Goal: Transaction & Acquisition: Purchase product/service

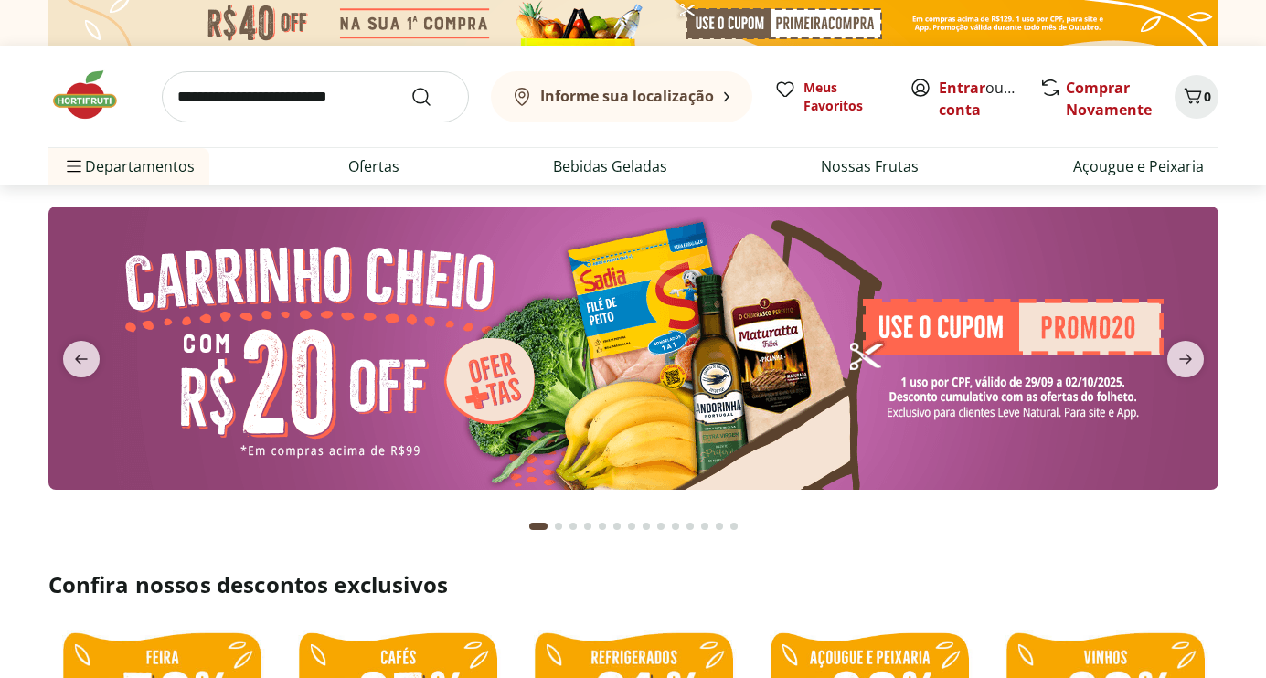
click at [283, 101] on input "search" at bounding box center [315, 96] width 307 height 51
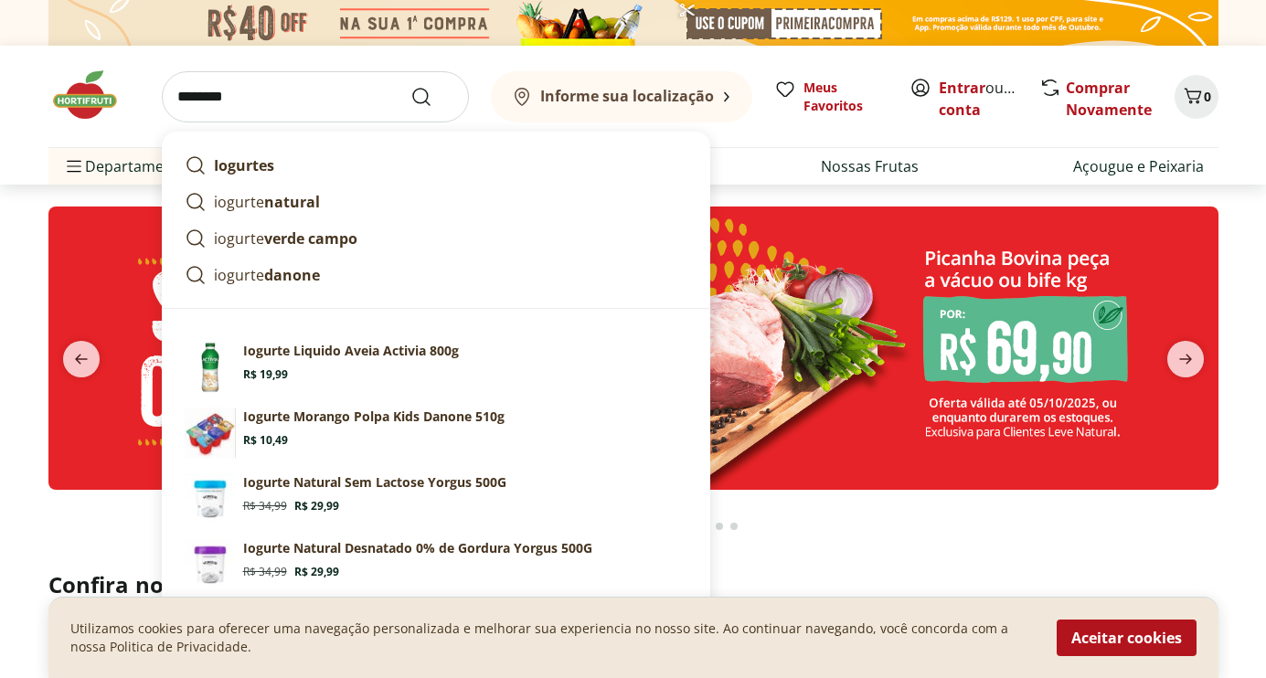
type input "*******"
click at [410, 86] on button "Submit Search" at bounding box center [432, 97] width 44 height 22
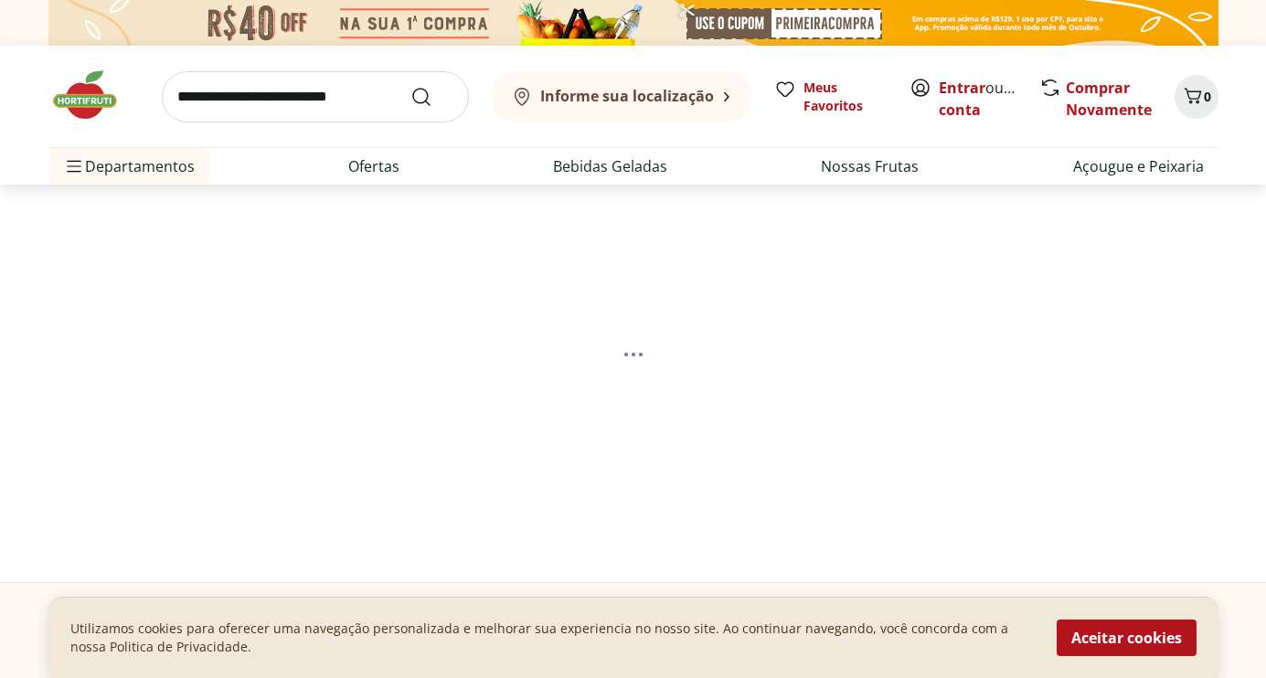
select select "**********"
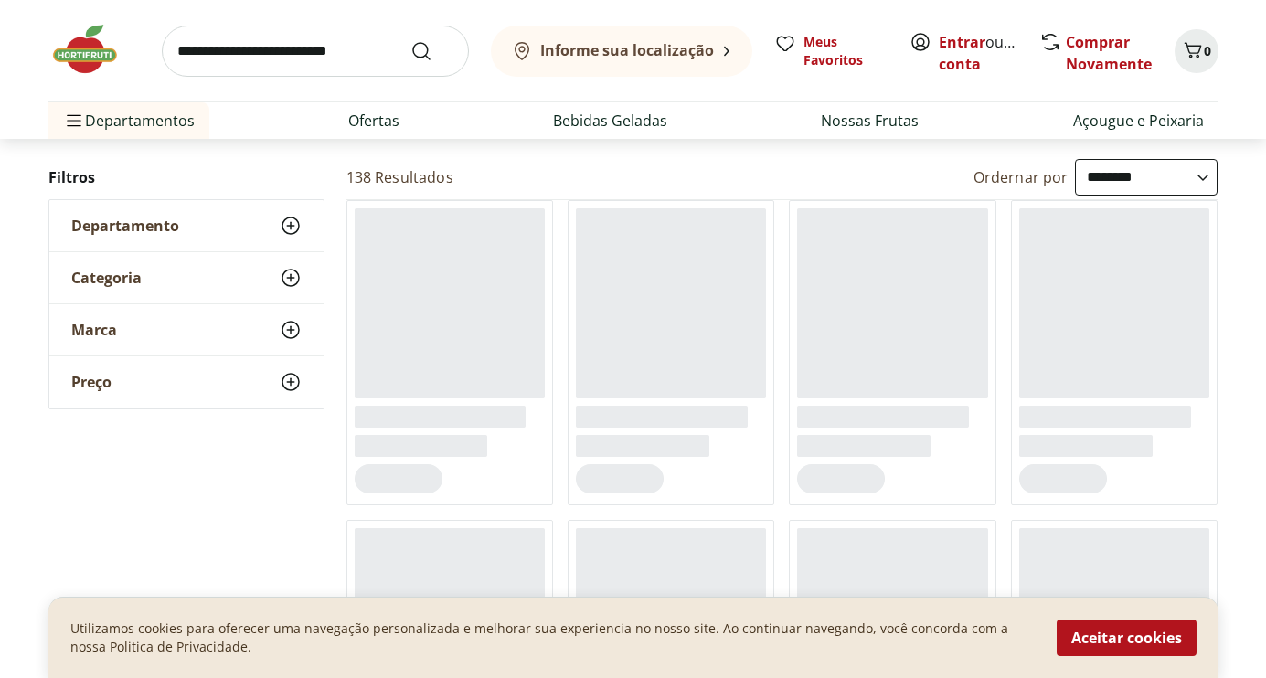
scroll to position [174, 0]
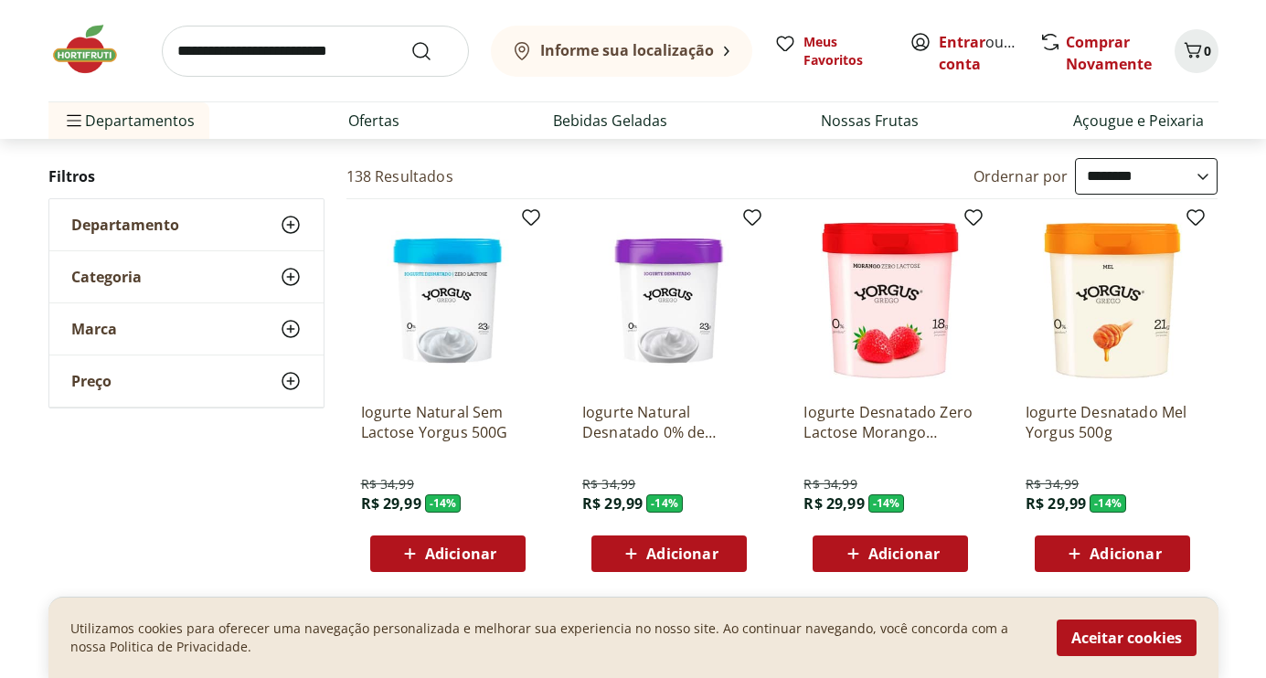
click at [287, 327] on icon at bounding box center [291, 329] width 22 height 22
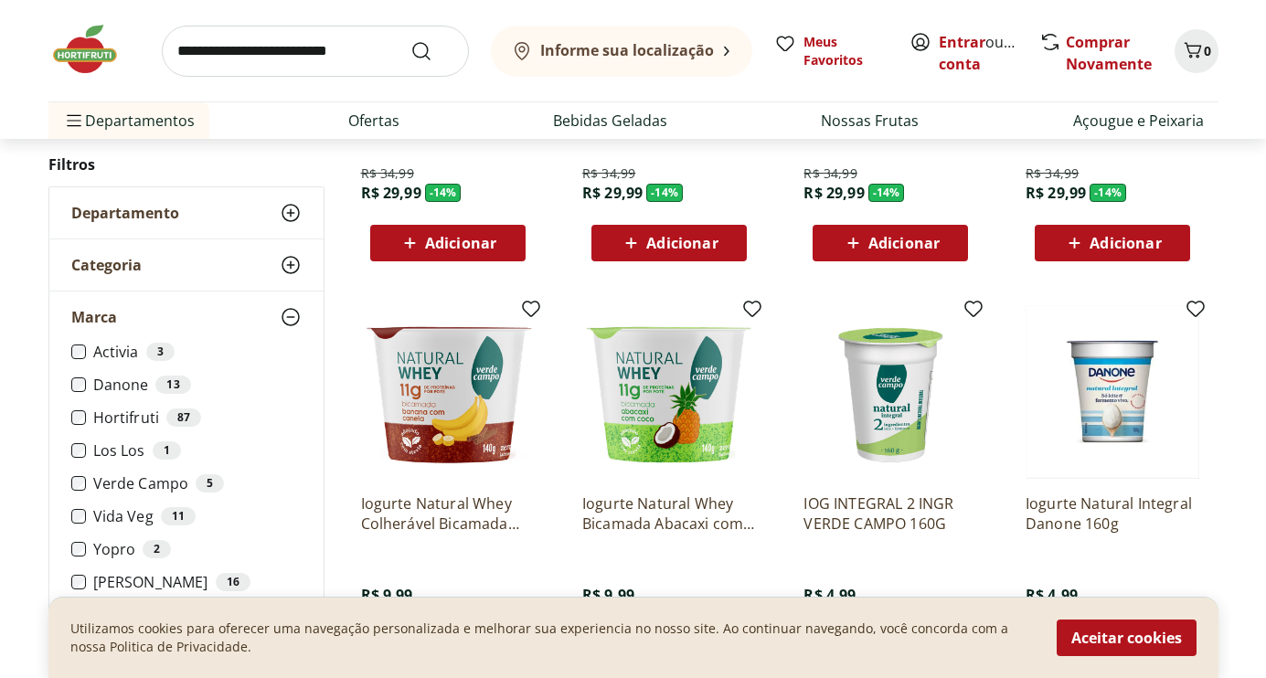
scroll to position [485, 0]
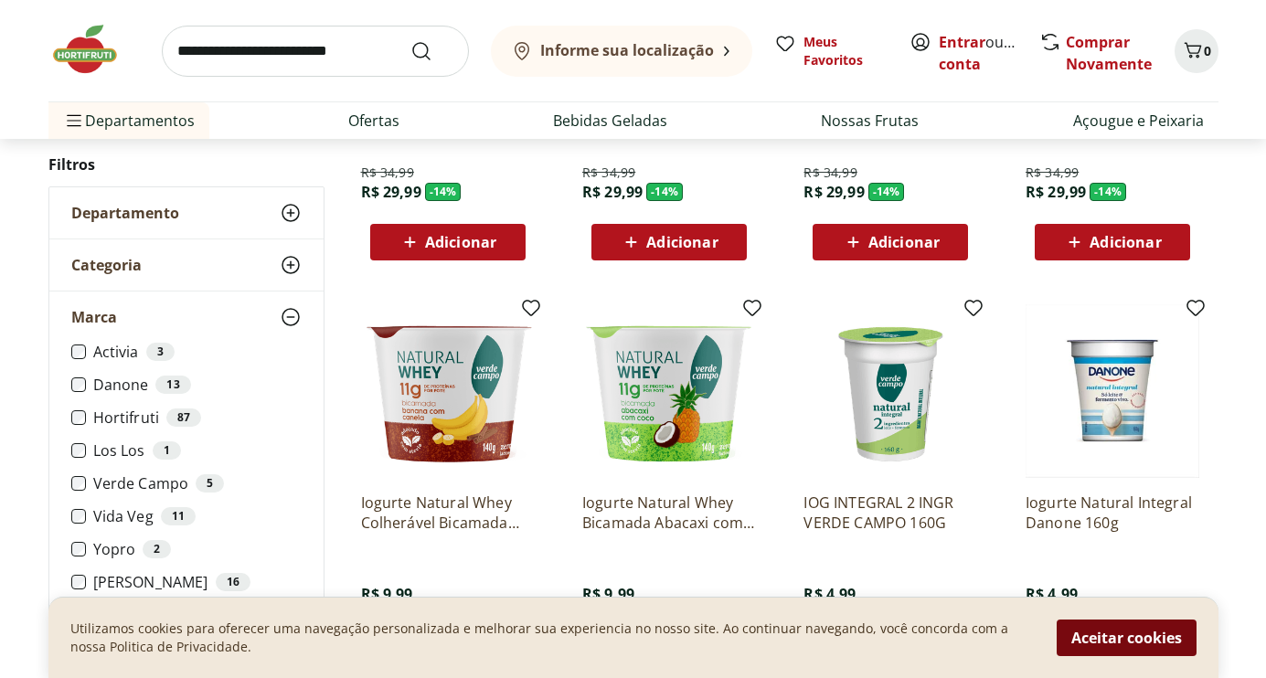
click at [1139, 643] on button "Aceitar cookies" at bounding box center [1127, 638] width 140 height 37
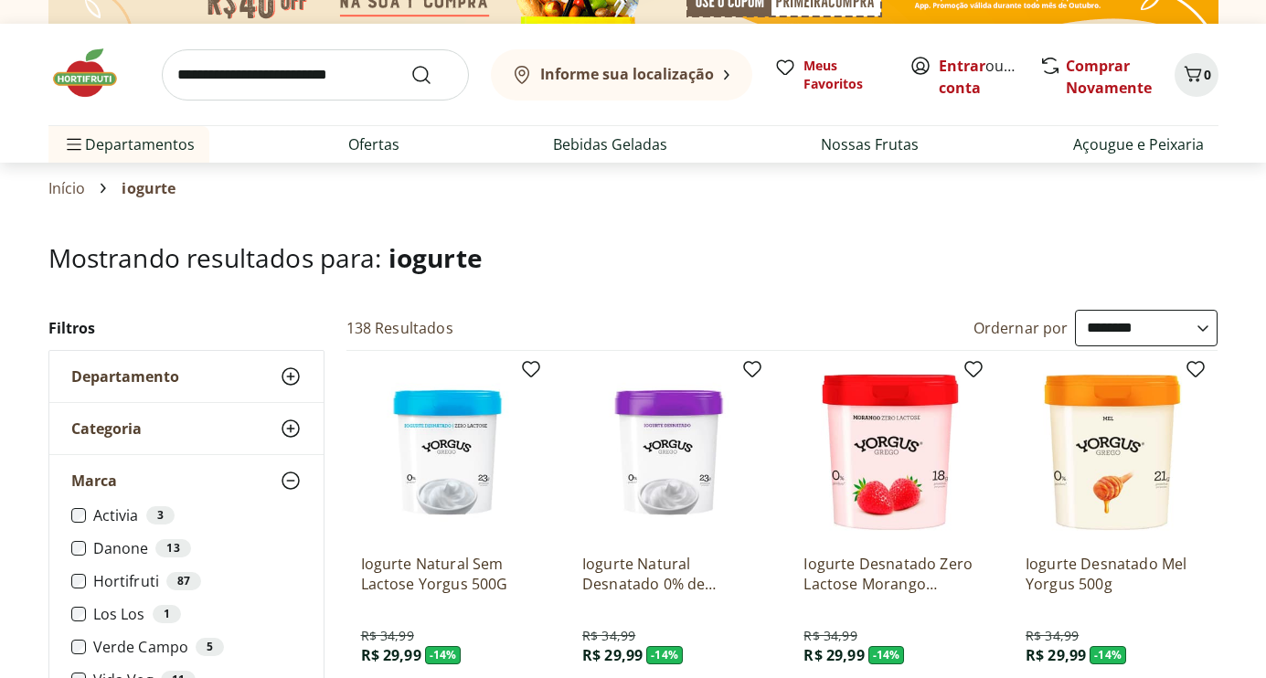
scroll to position [0, 0]
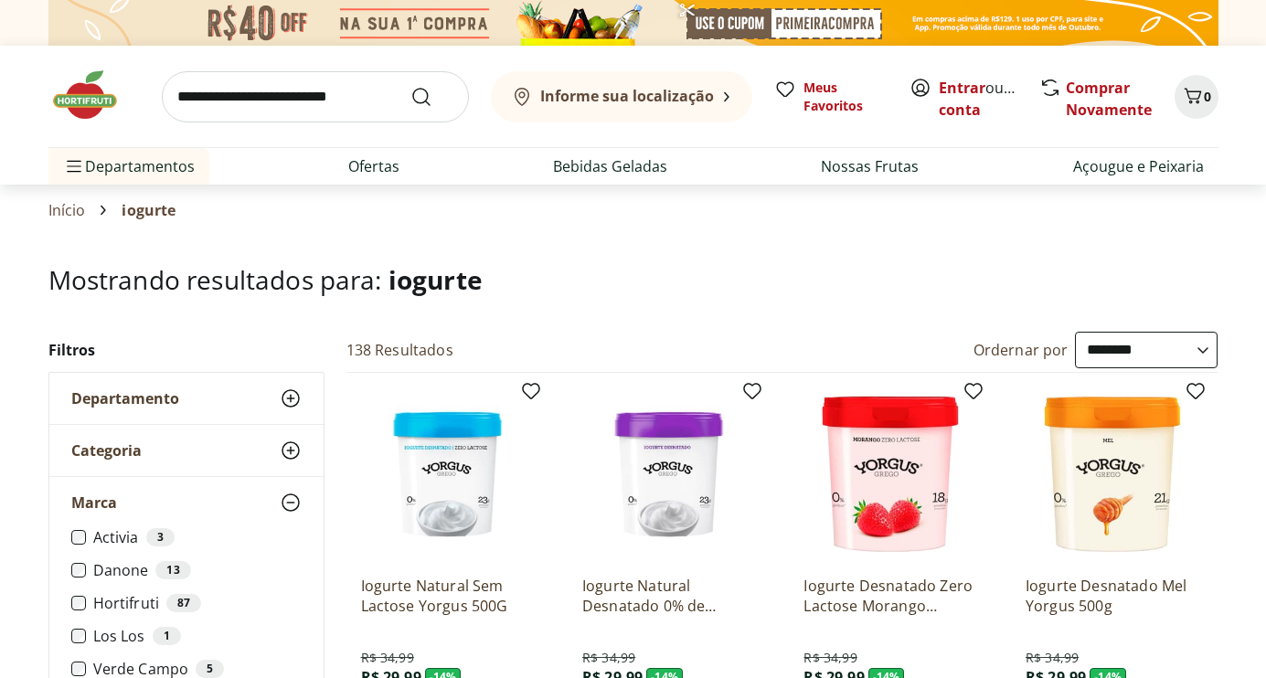
click at [276, 396] on div "Departamento" at bounding box center [186, 398] width 274 height 51
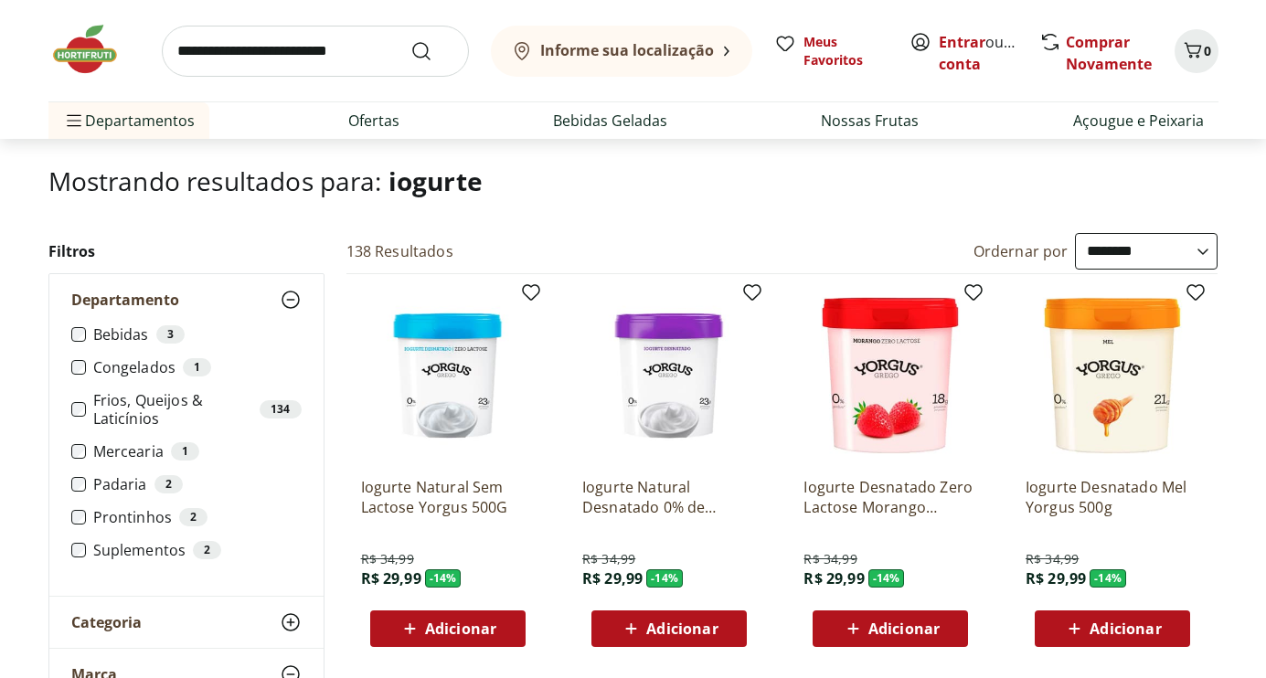
scroll to position [101, 0]
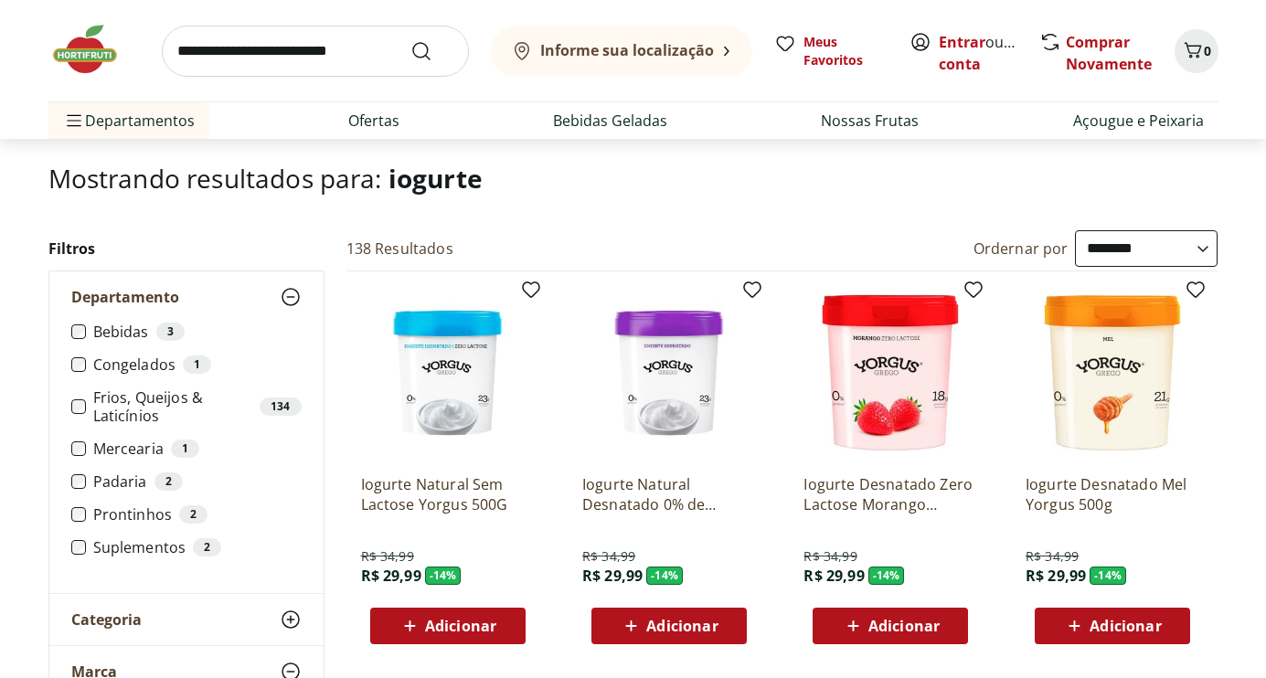
click at [289, 291] on icon at bounding box center [291, 297] width 22 height 22
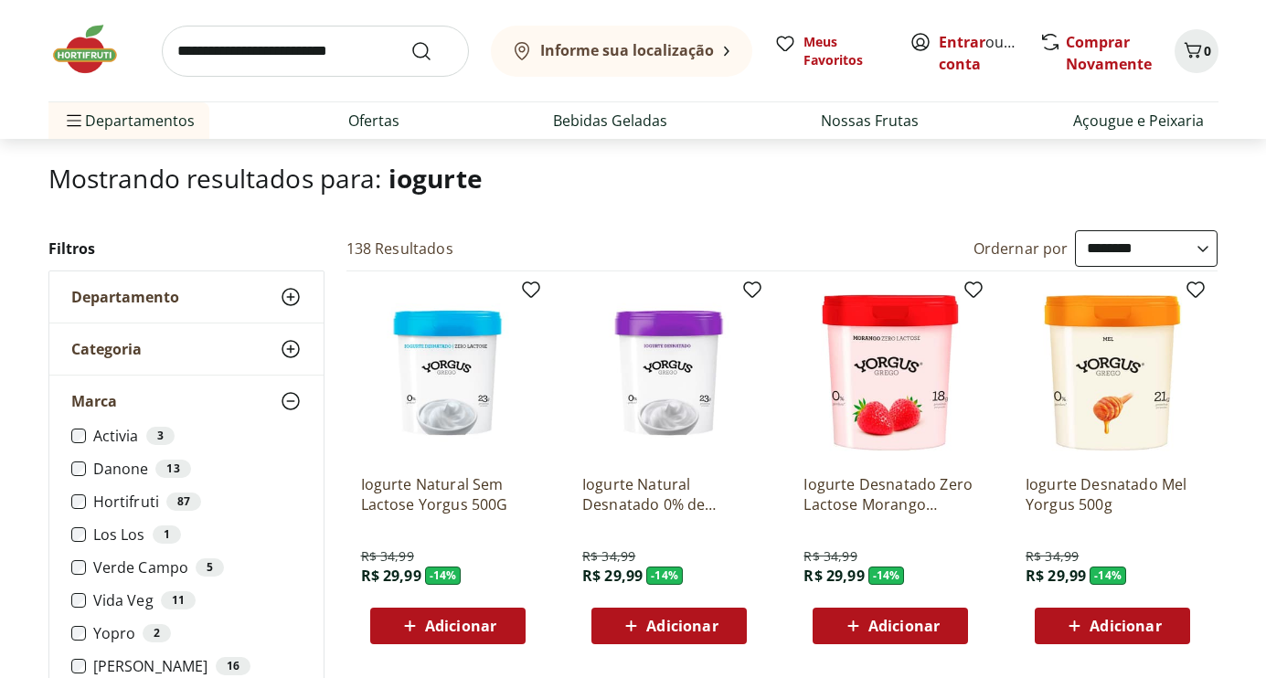
click at [283, 346] on icon at bounding box center [291, 349] width 22 height 22
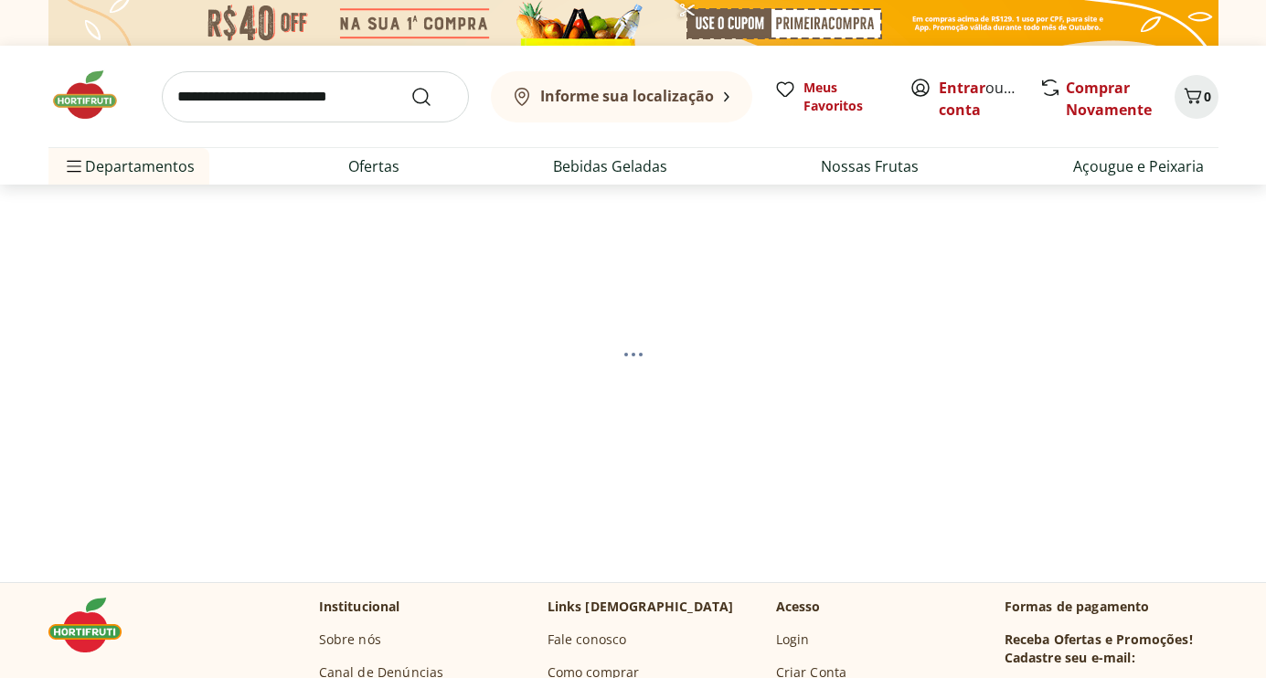
select select "**********"
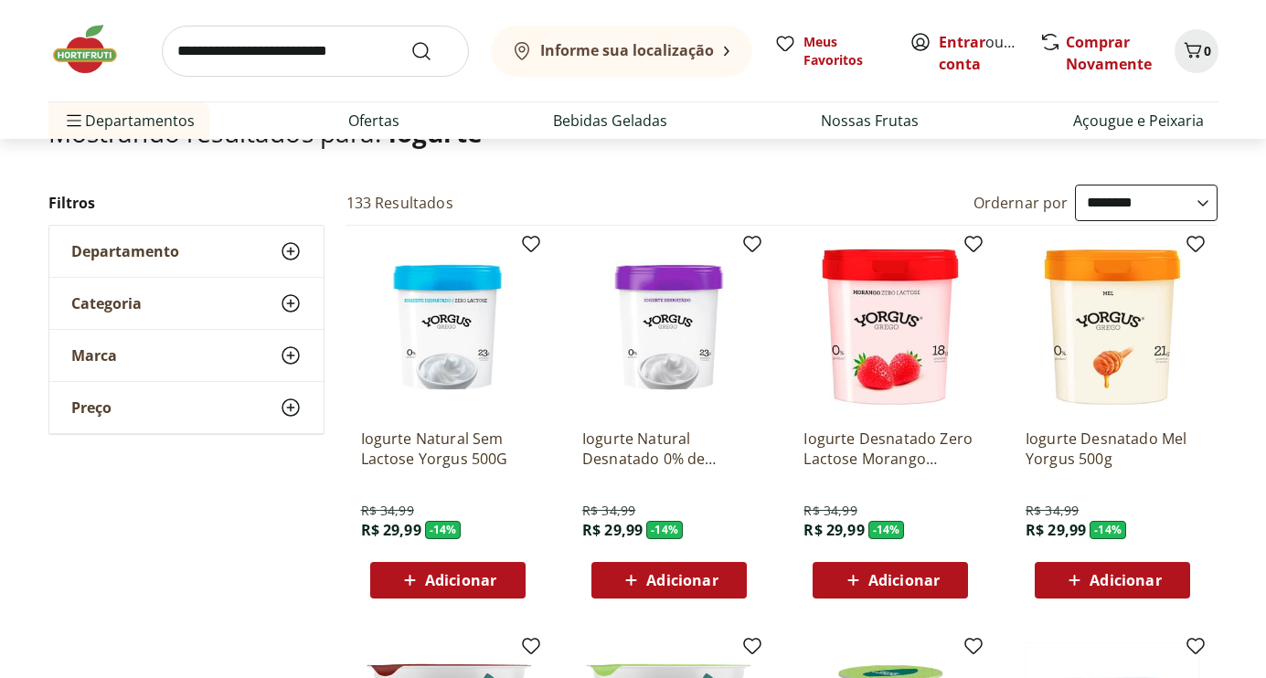
scroll to position [156, 0]
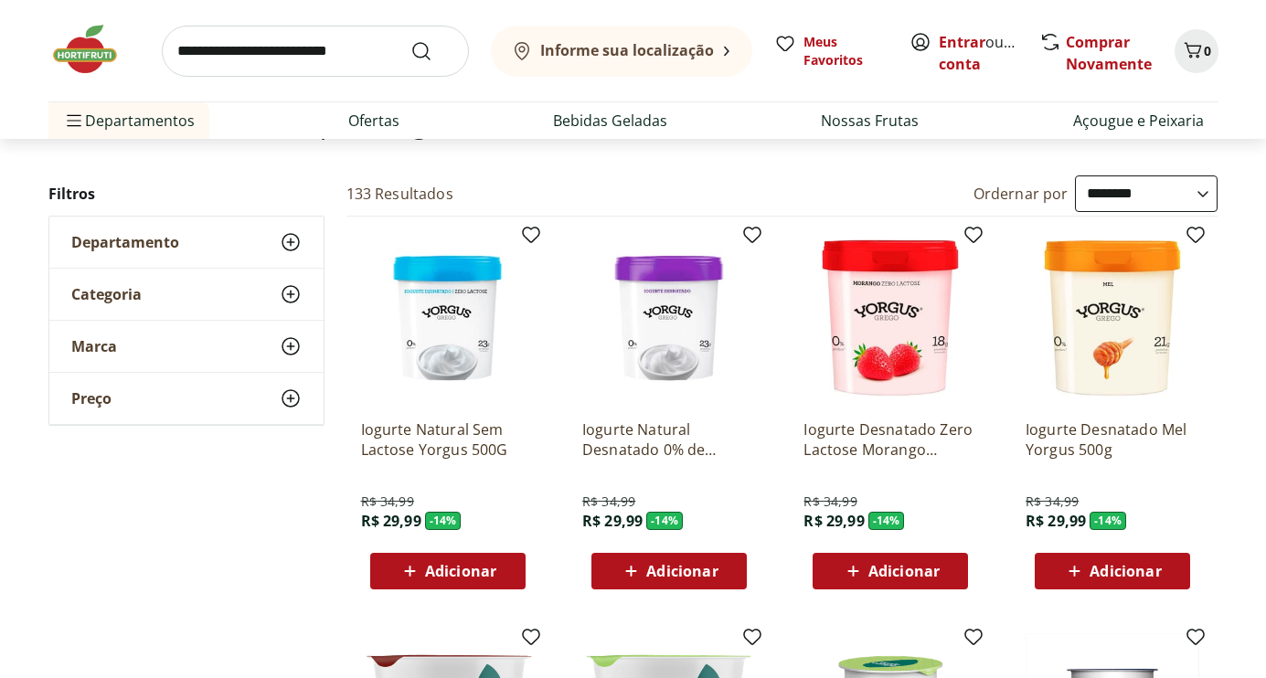
click at [1205, 188] on select "**********" at bounding box center [1146, 193] width 143 height 37
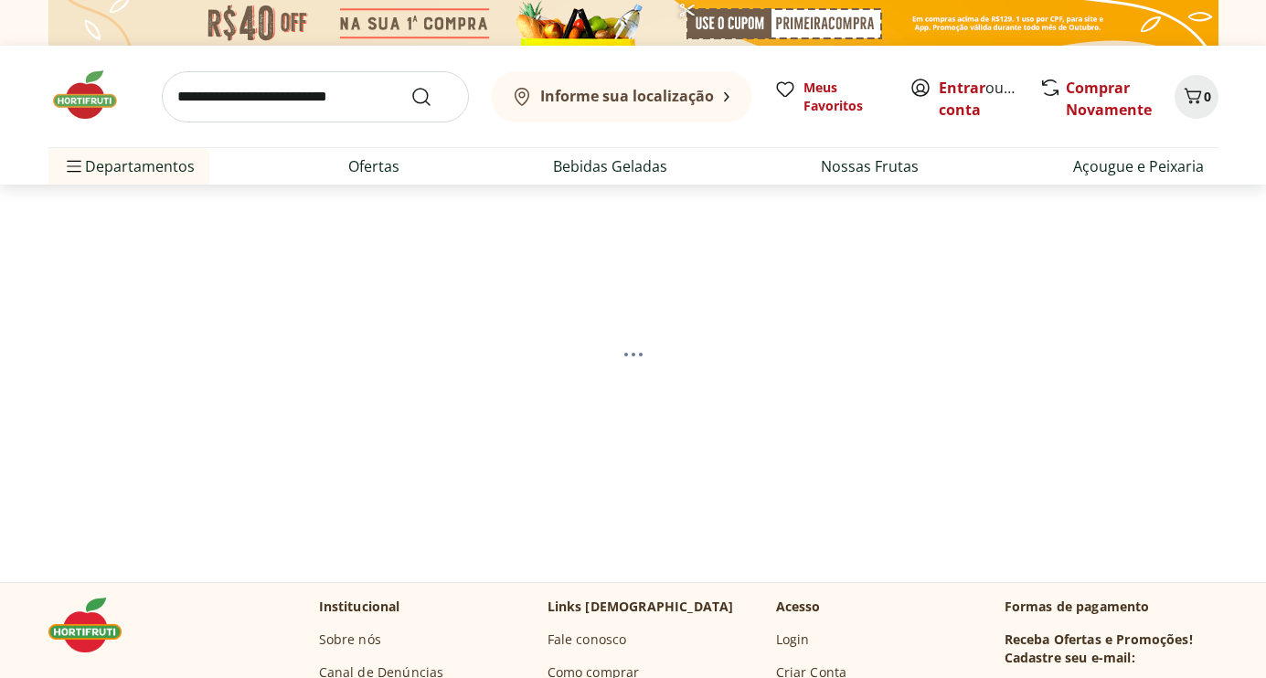
select select "*********"
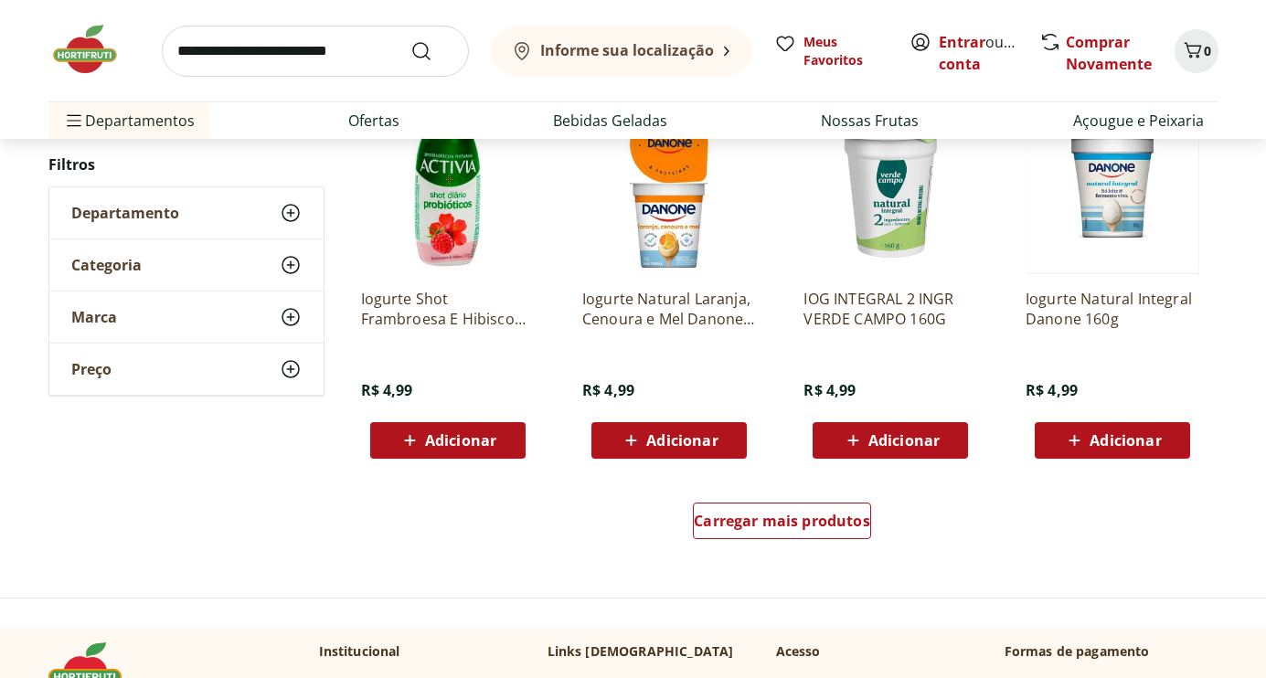
scroll to position [1097, 0]
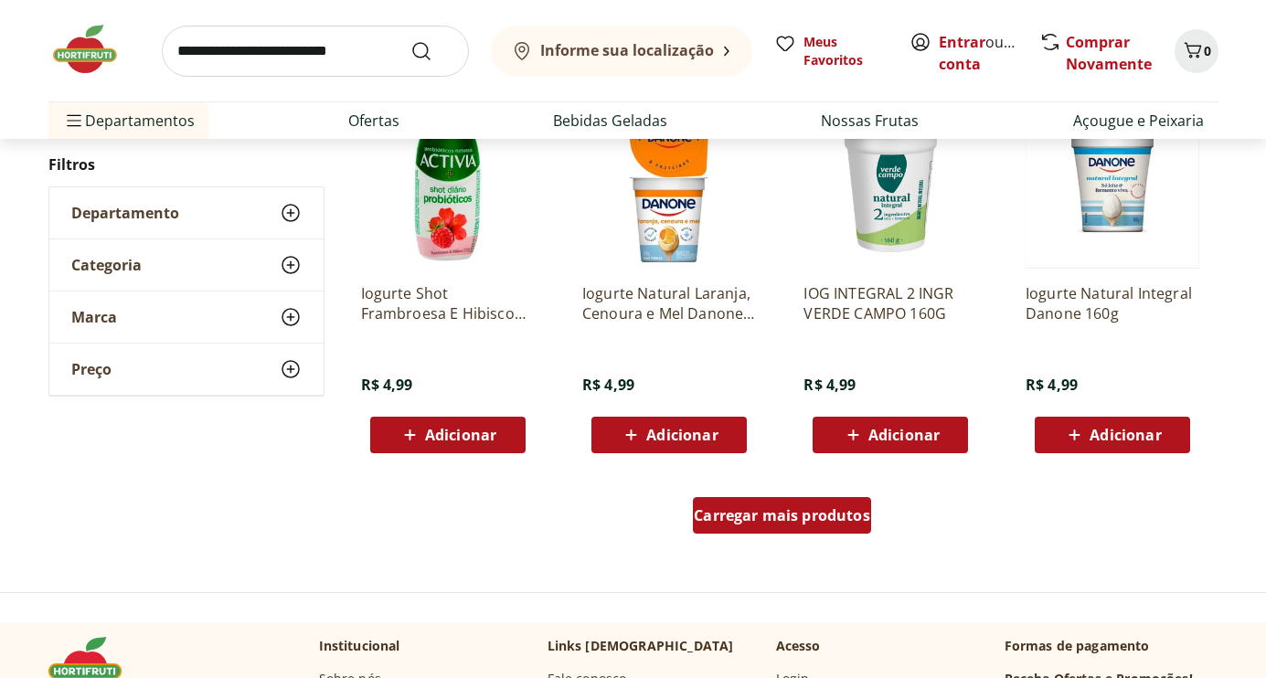
click at [831, 516] on span "Carregar mais produtos" at bounding box center [782, 515] width 176 height 15
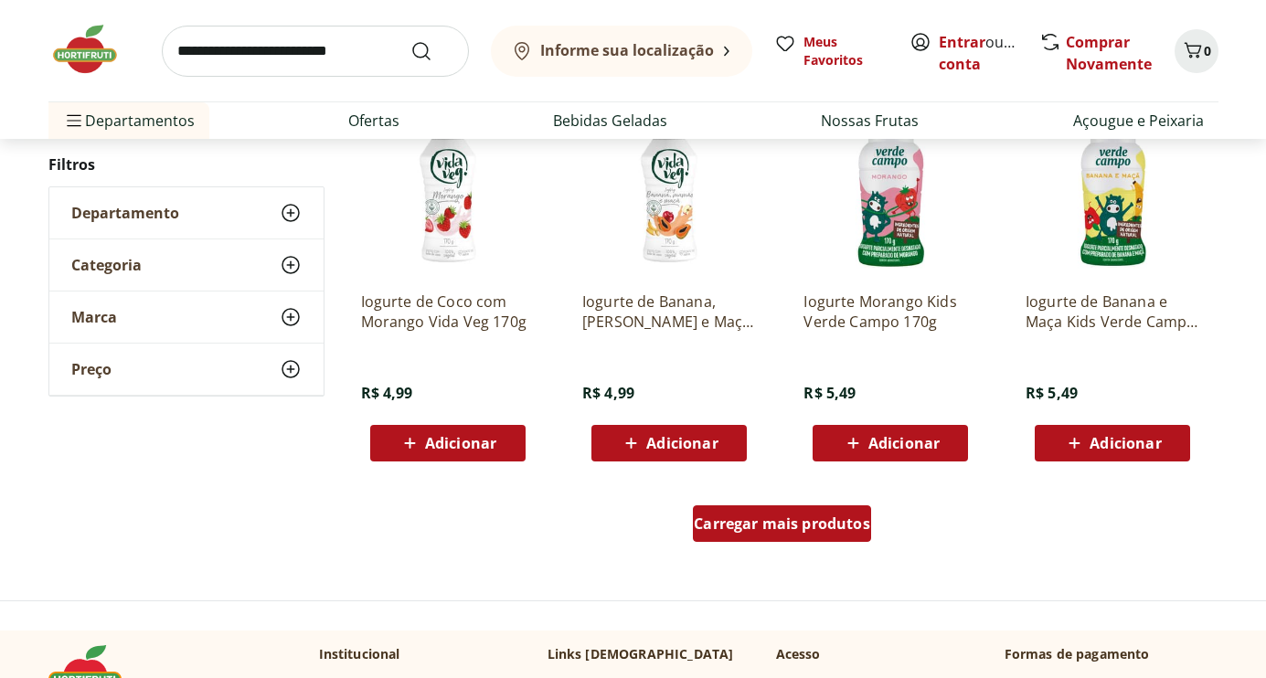
scroll to position [2281, 0]
click at [781, 526] on span "Carregar mais produtos" at bounding box center [782, 523] width 176 height 15
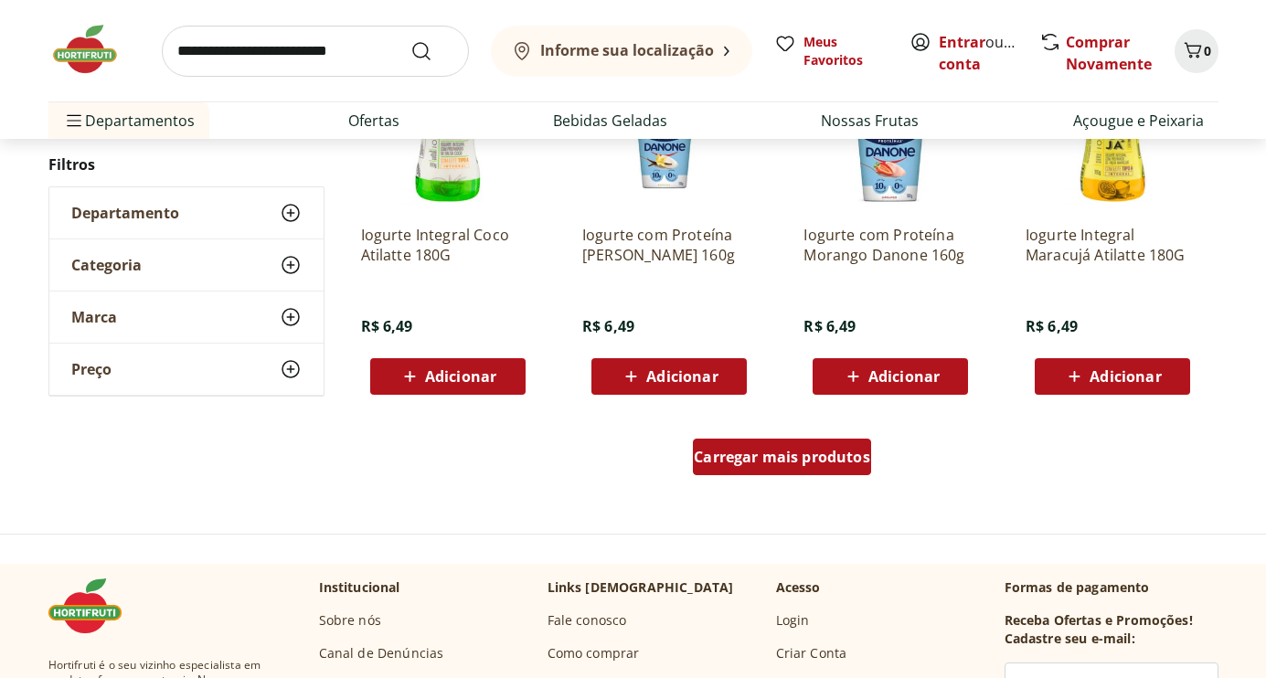
scroll to position [3547, 0]
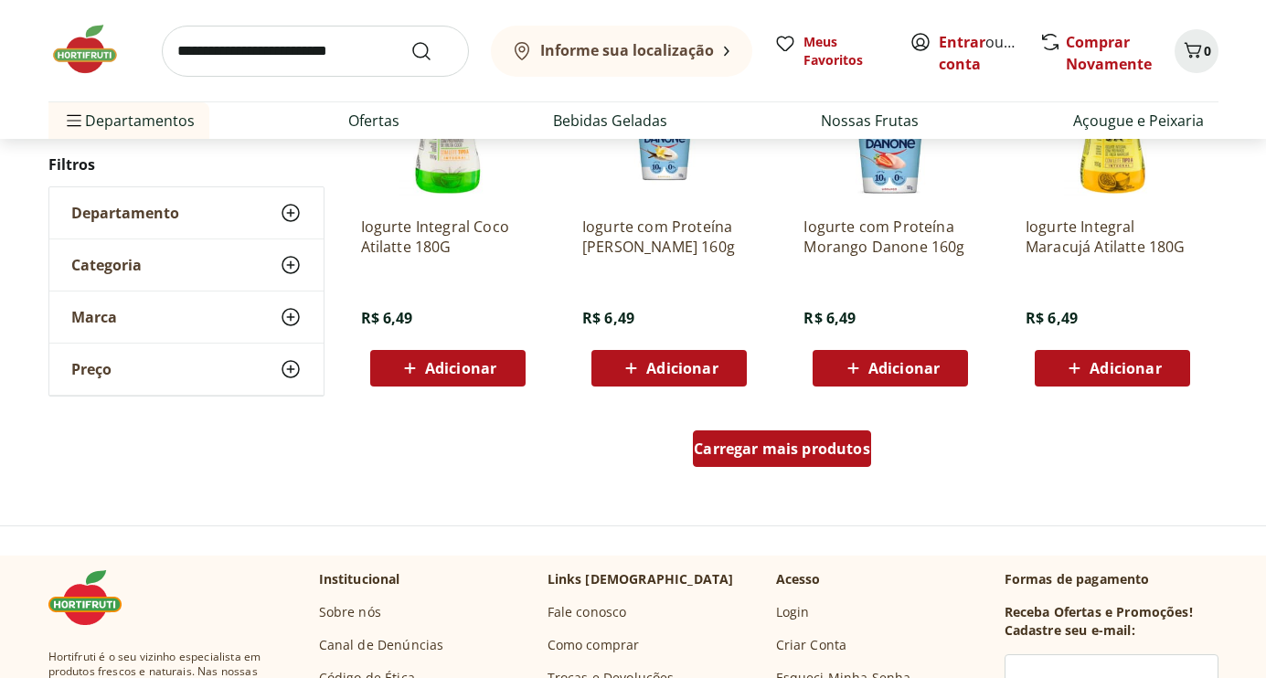
click at [771, 467] on link "Carregar mais produtos" at bounding box center [782, 453] width 178 height 44
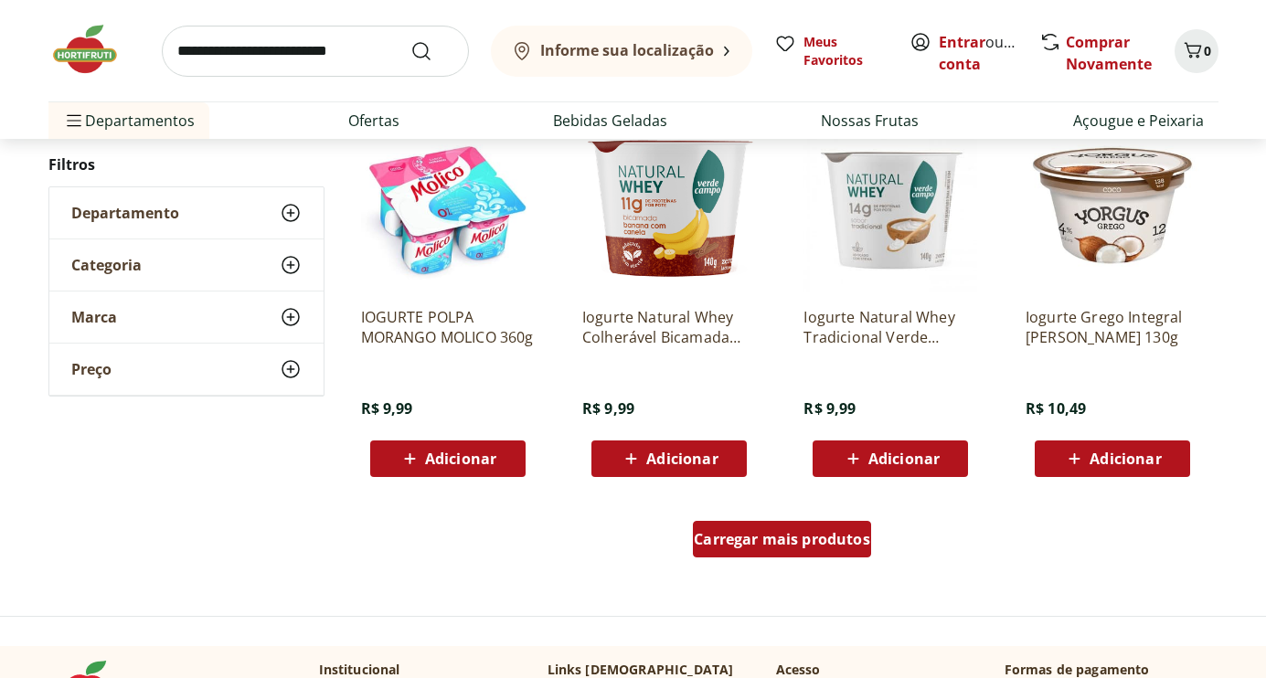
scroll to position [4650, 0]
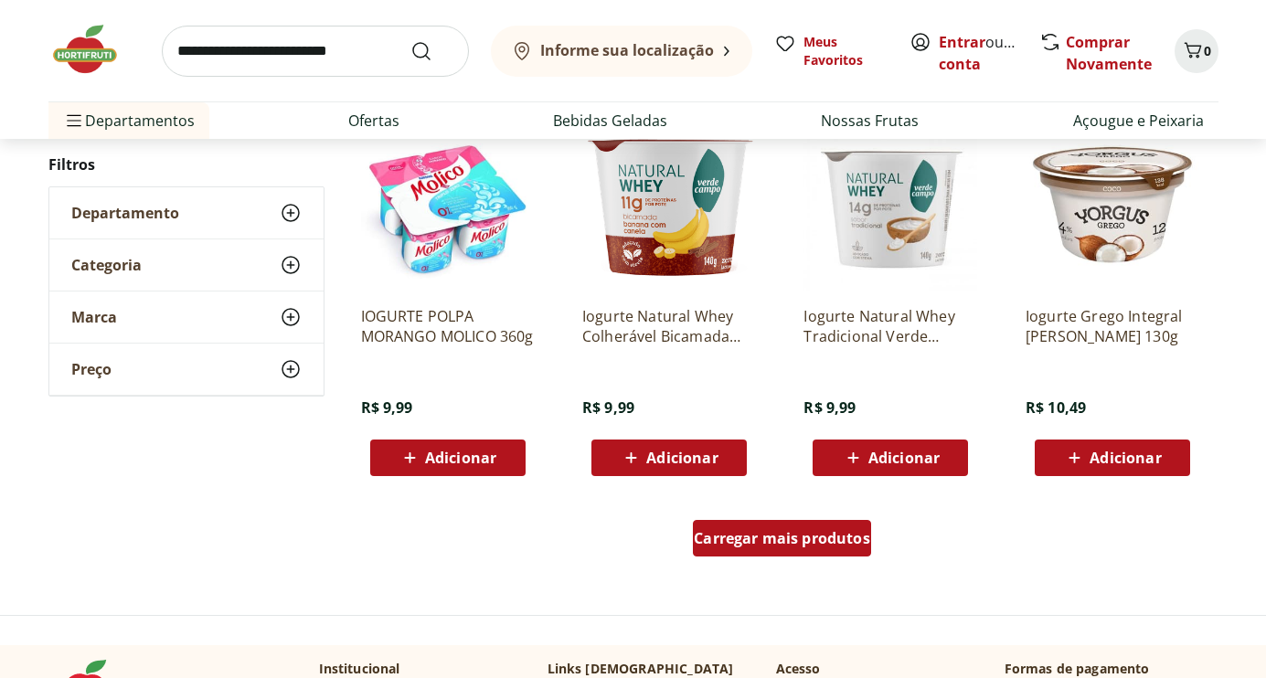
click at [765, 537] on span "Carregar mais produtos" at bounding box center [782, 538] width 176 height 15
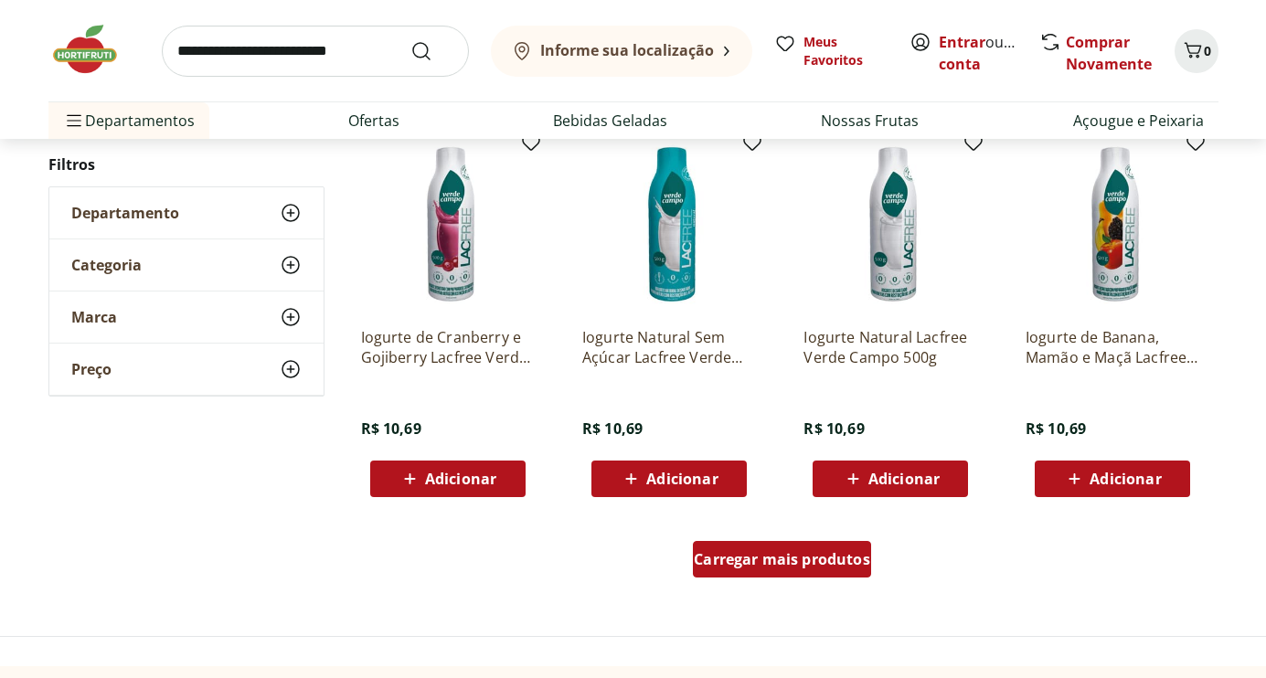
scroll to position [5848, 0]
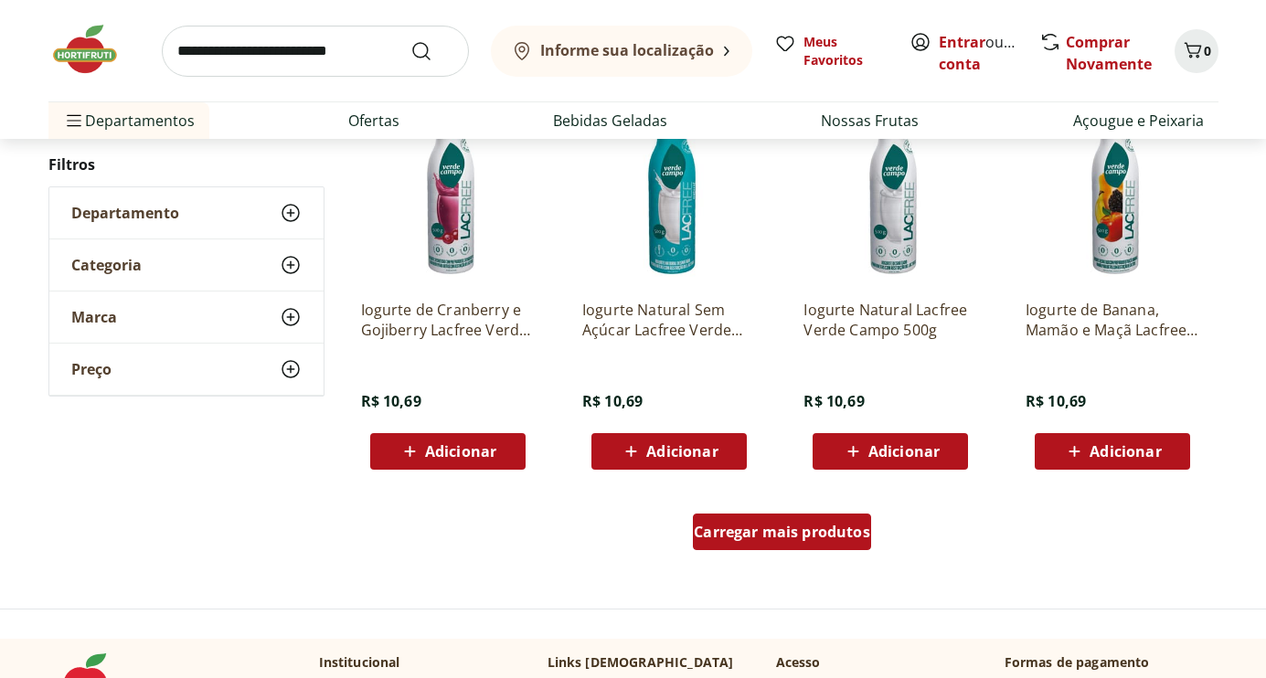
click at [765, 537] on span "Carregar mais produtos" at bounding box center [782, 532] width 176 height 15
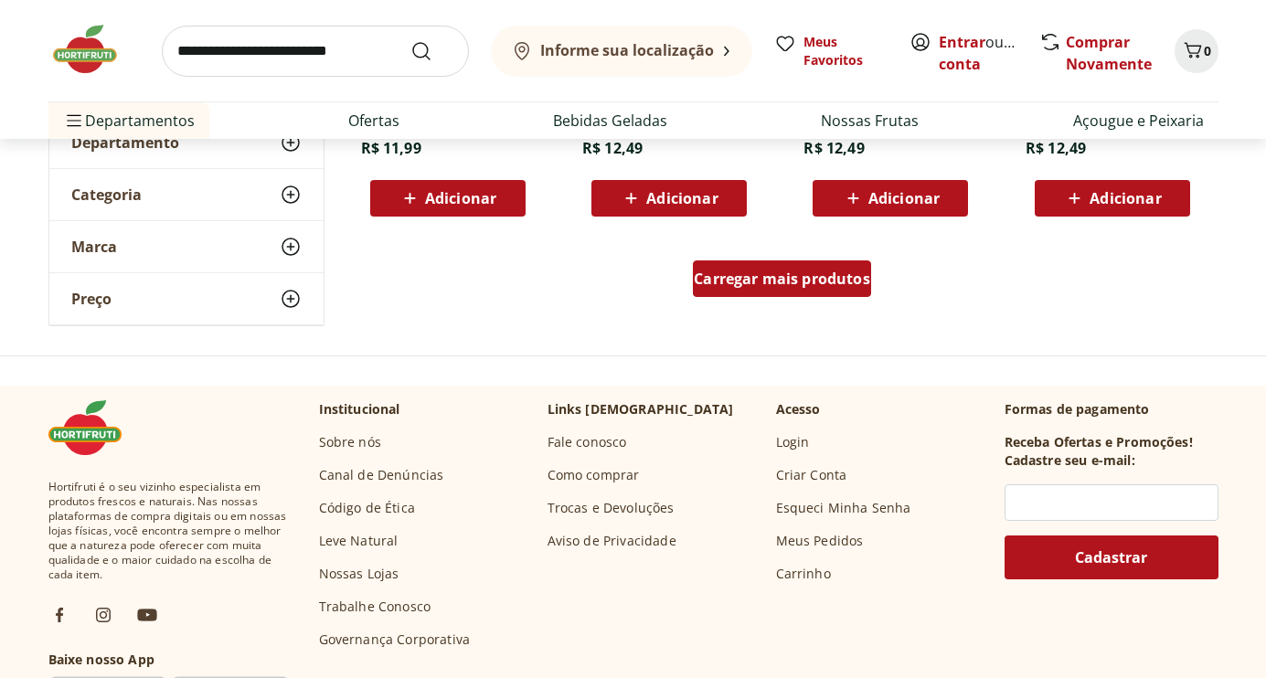
scroll to position [7298, 0]
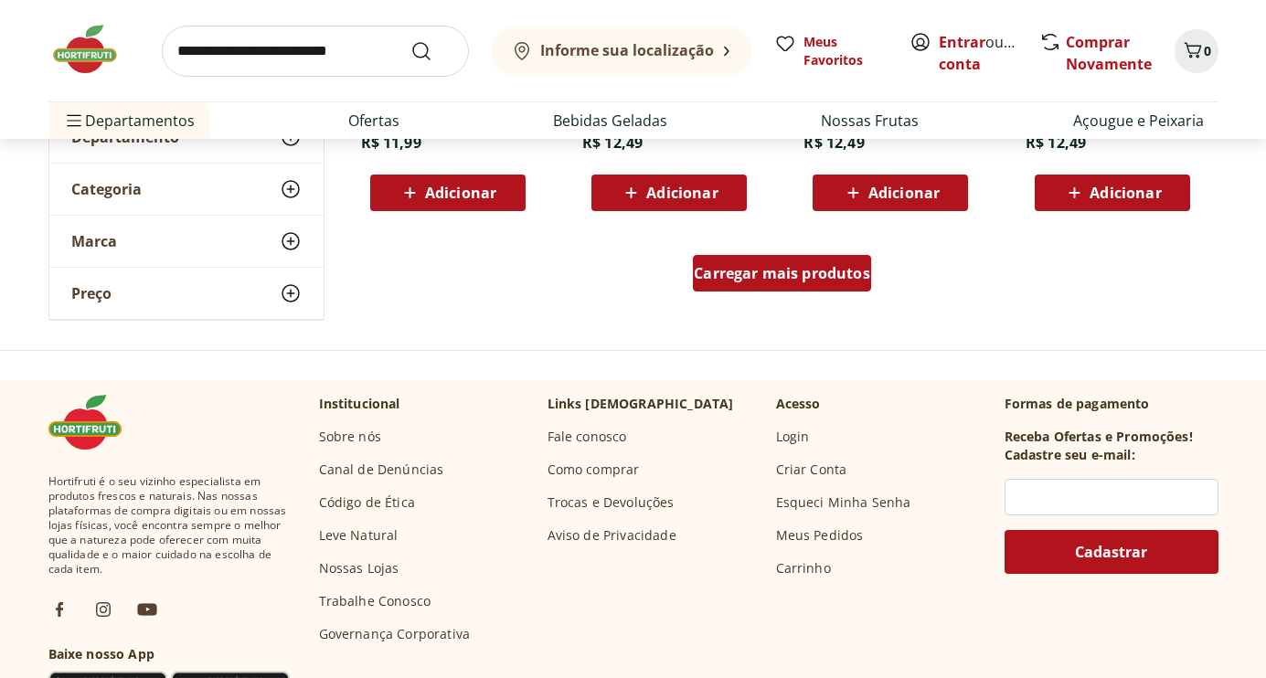
click at [800, 274] on span "Carregar mais produtos" at bounding box center [782, 273] width 176 height 15
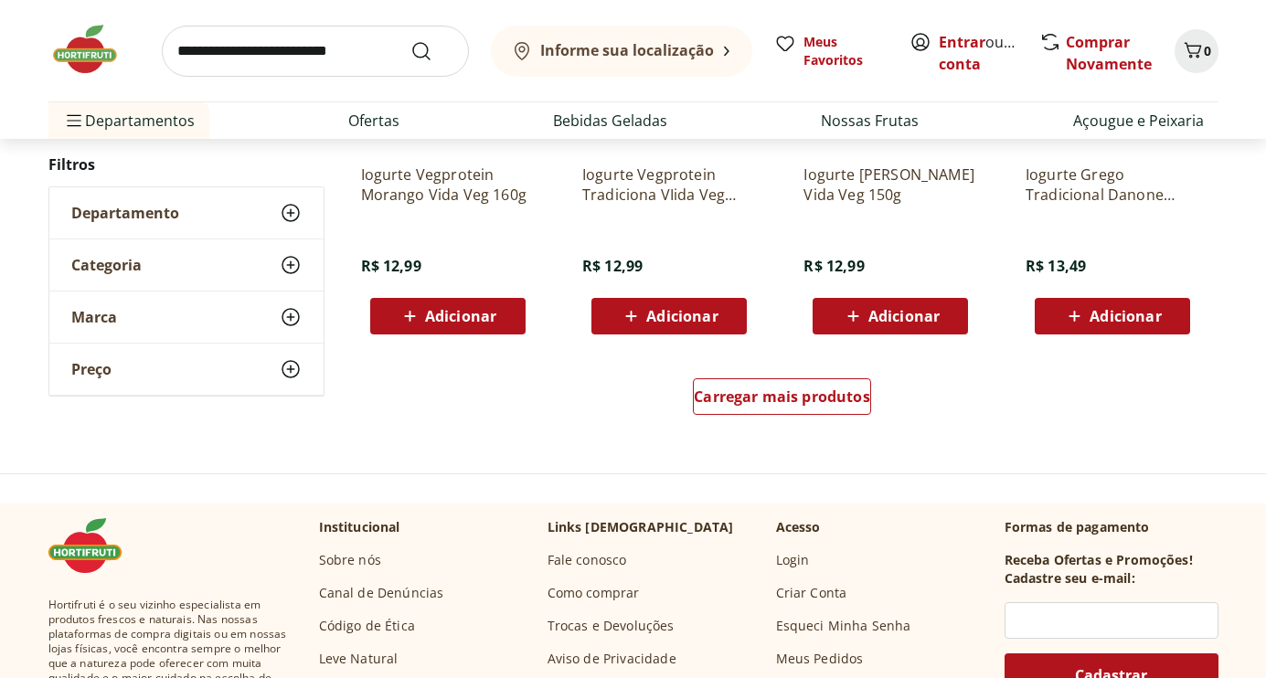
scroll to position [8377, 0]
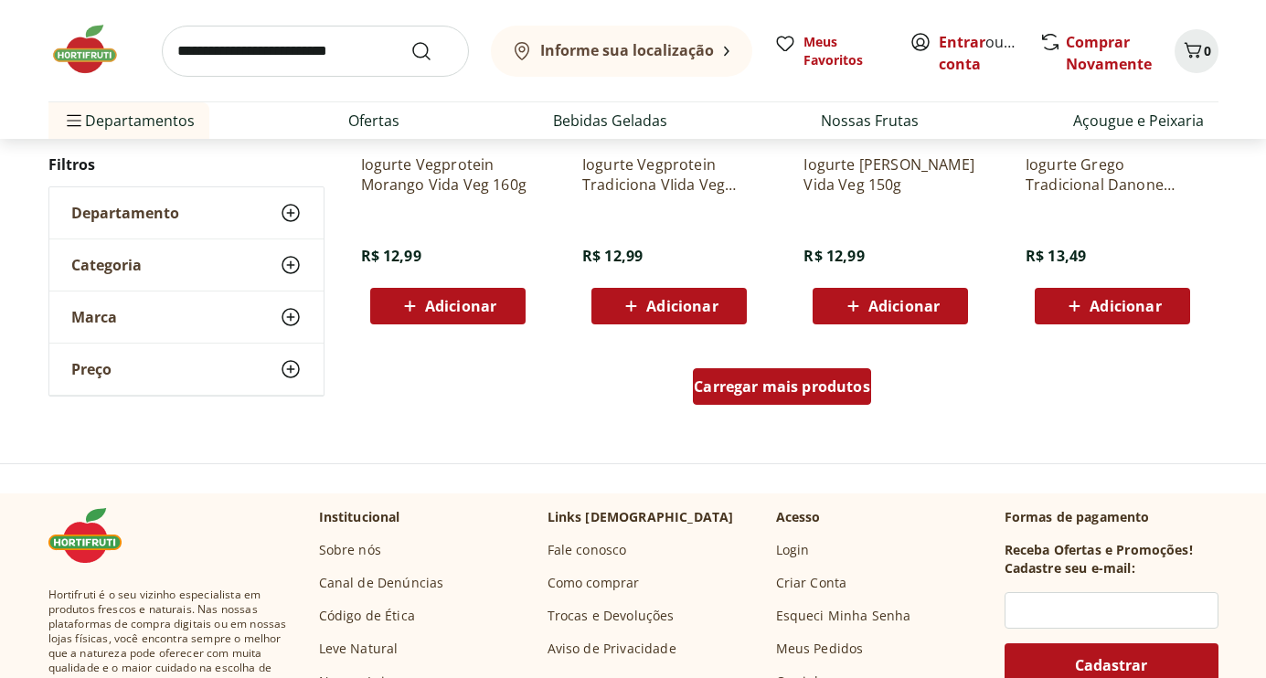
click at [772, 390] on span "Carregar mais produtos" at bounding box center [782, 386] width 176 height 15
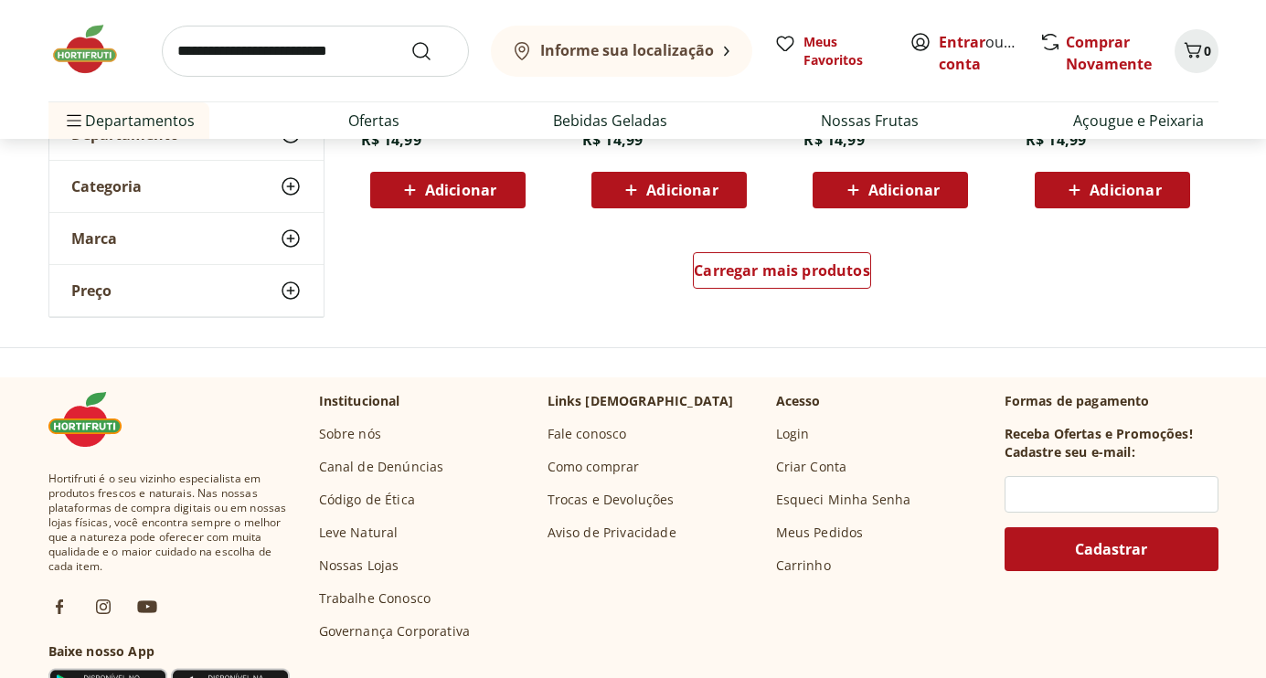
scroll to position [9702, 0]
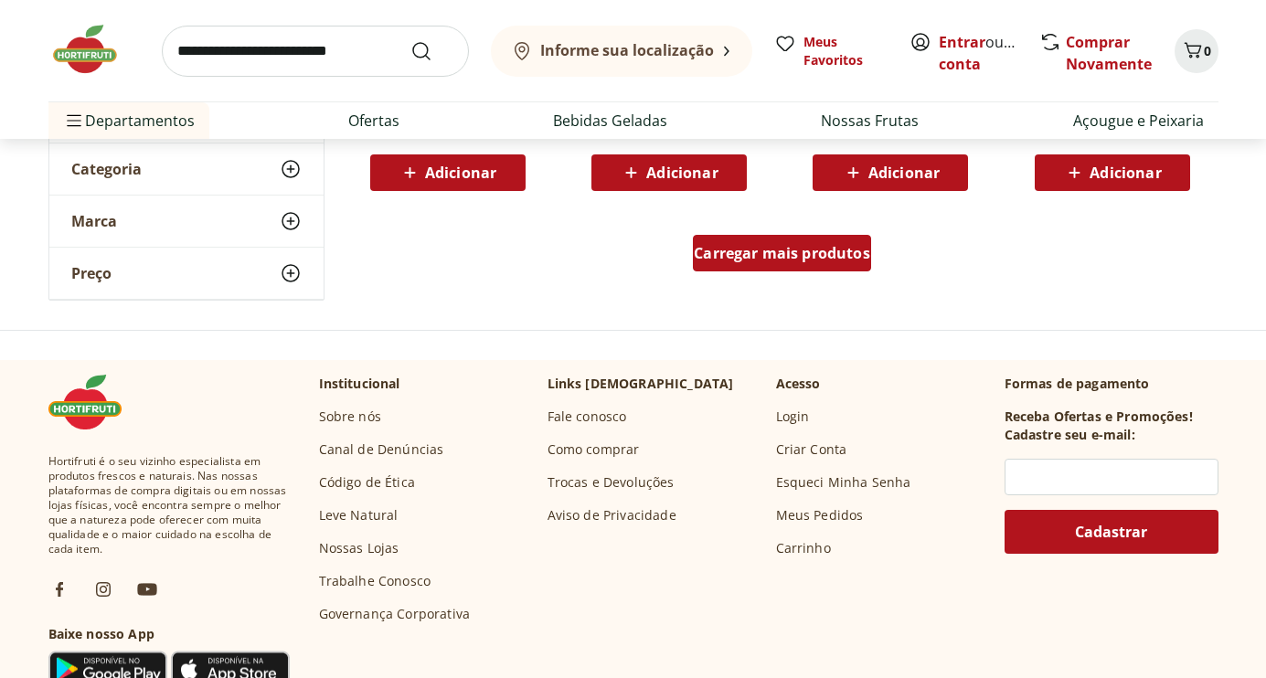
click at [781, 250] on span "Carregar mais produtos" at bounding box center [782, 253] width 176 height 15
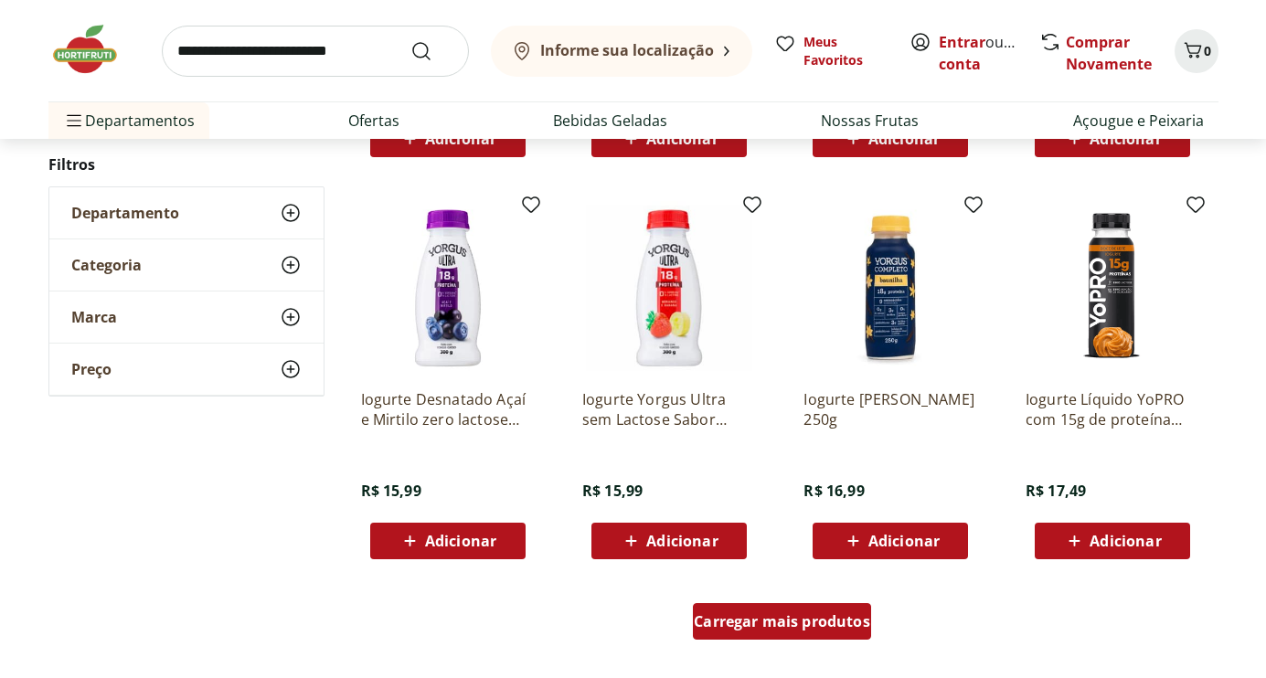
scroll to position [10532, 0]
